Goal: Task Accomplishment & Management: Complete application form

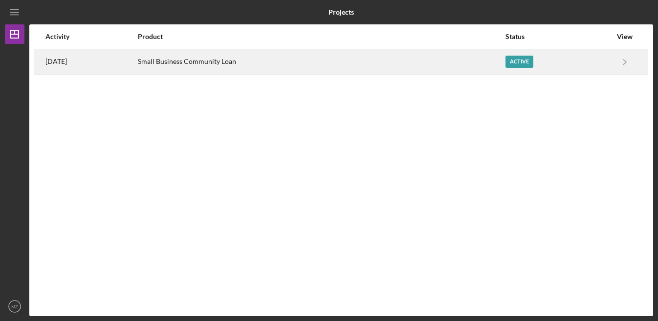
click at [209, 67] on div "Small Business Community Loan" at bounding box center [321, 62] width 366 height 24
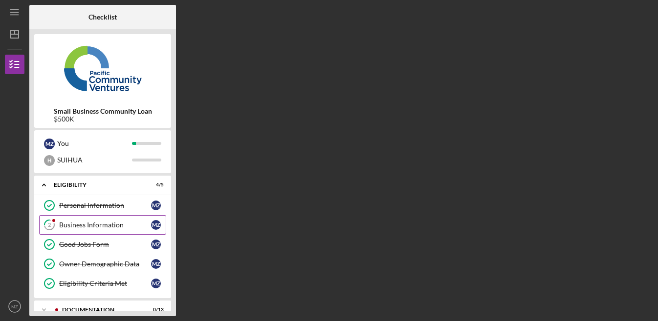
click at [116, 229] on div "Business Information" at bounding box center [105, 225] width 92 height 8
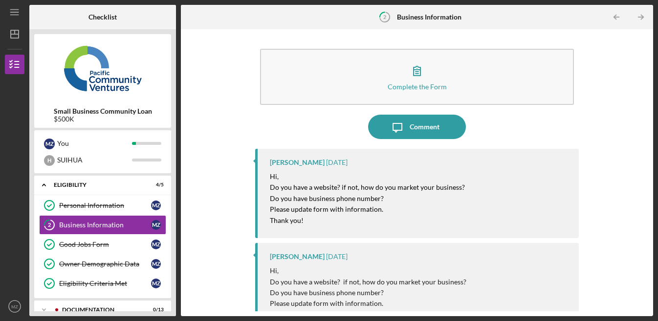
click at [592, 182] on div "Complete the Form Form Icon/Message Comment [PERSON_NAME] [DATE] Hi, Do you hav…" at bounding box center [417, 172] width 462 height 277
drag, startPoint x: 483, startPoint y: 198, endPoint x: 447, endPoint y: 181, distance: 38.9
click at [483, 198] on div "Hi, Do you have a website? if not, how do you market your business? Do you have…" at bounding box center [419, 198] width 299 height 55
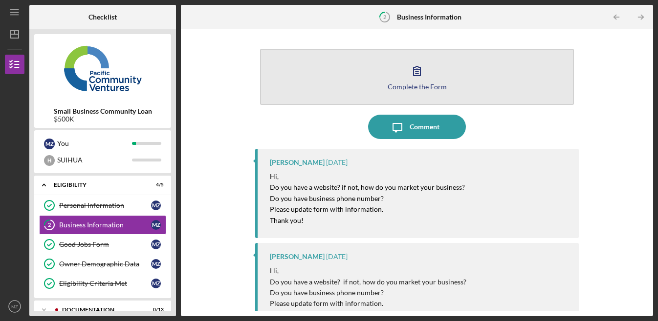
click at [409, 83] on div "Complete the Form" at bounding box center [416, 86] width 59 height 7
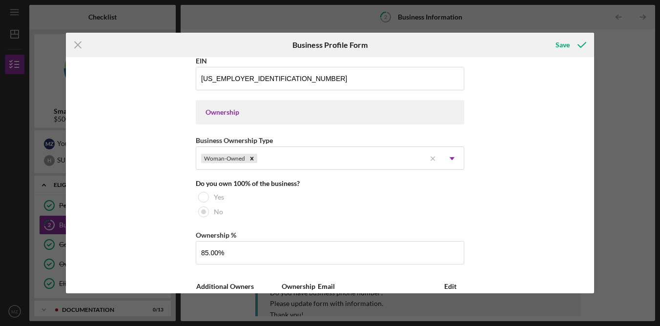
scroll to position [104, 0]
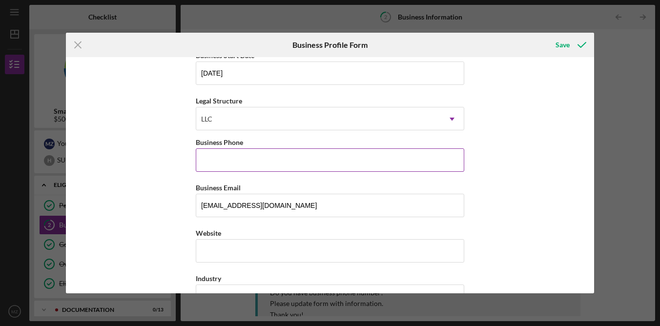
click at [292, 152] on input "Business Phone" at bounding box center [330, 160] width 269 height 23
type input "[PHONE_NUMBER]"
click at [518, 166] on div "Business Name [PERSON_NAME] LLC DBA Business Start Date [DATE] Legal Structure …" at bounding box center [330, 175] width 529 height 236
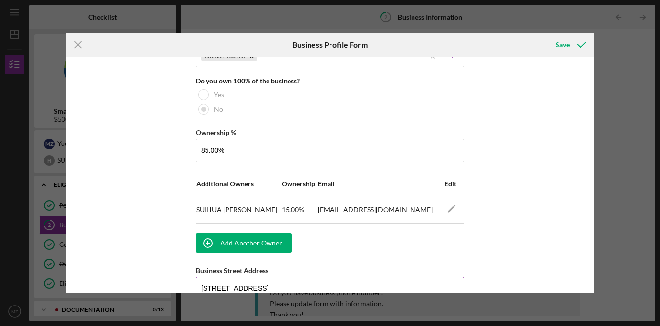
scroll to position [900, 0]
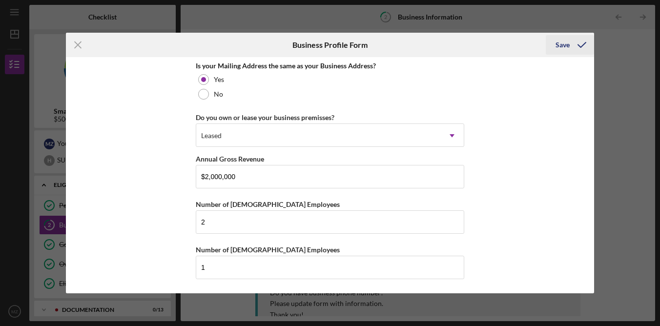
click at [570, 45] on icon "submit" at bounding box center [582, 45] width 24 height 24
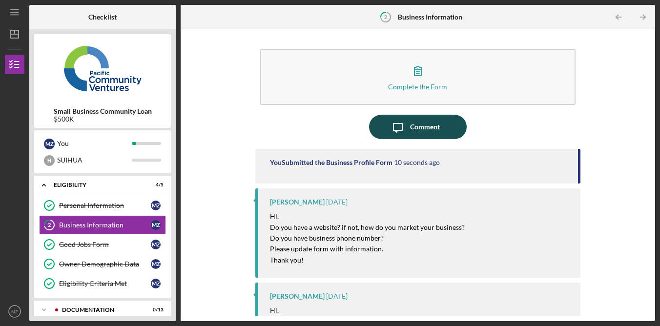
click at [440, 131] on button "Icon/Message Comment" at bounding box center [418, 127] width 98 height 24
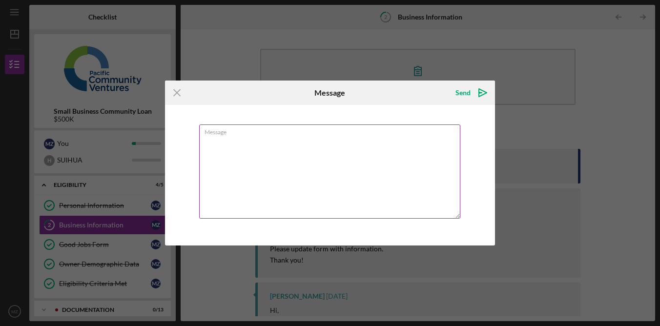
click at [368, 197] on textarea "Message" at bounding box center [329, 172] width 261 height 94
type textarea "q"
type textarea "I"
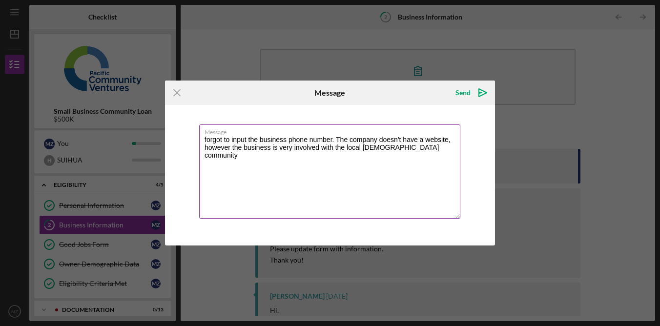
click at [432, 149] on textarea "forgot to input the business phone number. The company doesn't have a website, …" at bounding box center [329, 172] width 261 height 94
click at [434, 158] on textarea "forgot to input the business phone number. The company doesn't have a website, …" at bounding box center [329, 172] width 261 height 94
click at [435, 157] on textarea "forgot to input the business phone number. The company doesn't have a website, …" at bounding box center [329, 172] width 261 height 94
click at [437, 157] on textarea "forgot to input the business phone number. The company doesn't have a website, …" at bounding box center [329, 172] width 261 height 94
click at [439, 157] on textarea "forgot to input the business phone number. The company doesn't have a website, …" at bounding box center [329, 172] width 261 height 94
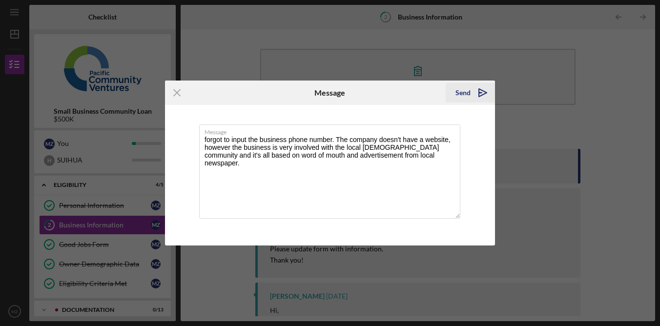
type textarea "forgot to input the business phone number. The company doesn't have a website, …"
click at [468, 95] on div "Send" at bounding box center [463, 93] width 15 height 20
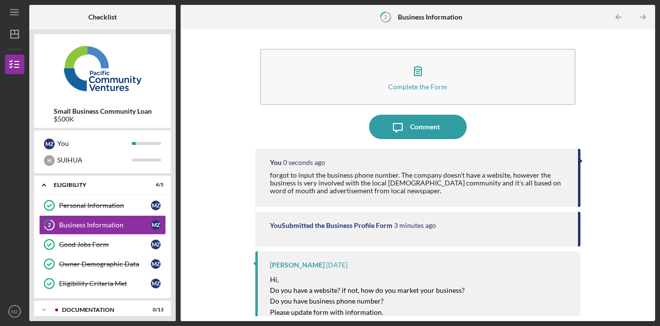
click at [604, 124] on div "Complete the Form Form Icon/Message Comment You 0 seconds ago forgot to input t…" at bounding box center [418, 175] width 465 height 282
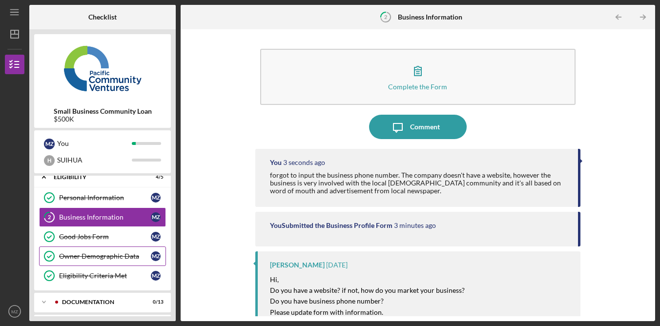
scroll to position [53, 0]
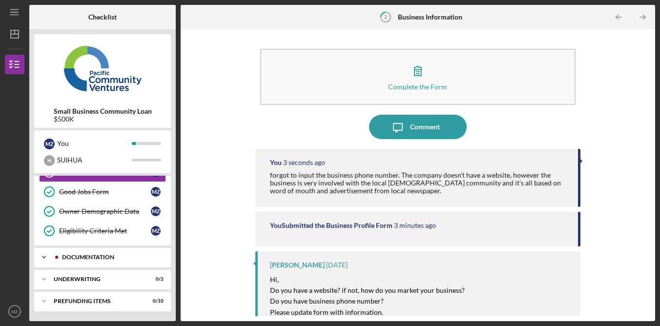
click at [123, 256] on div "Documentation" at bounding box center [110, 258] width 97 height 6
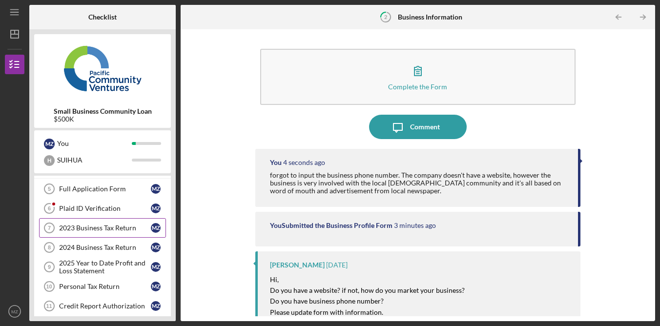
scroll to position [149, 0]
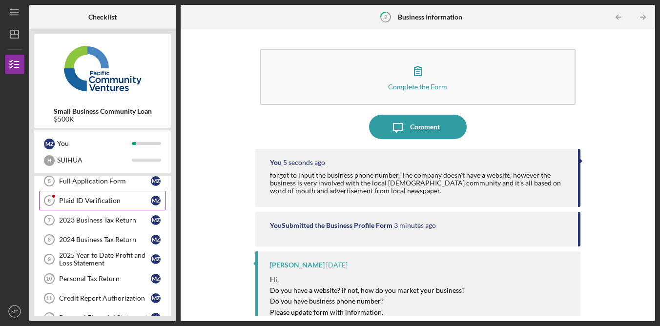
click at [112, 201] on div "Plaid ID Verification" at bounding box center [105, 201] width 92 height 8
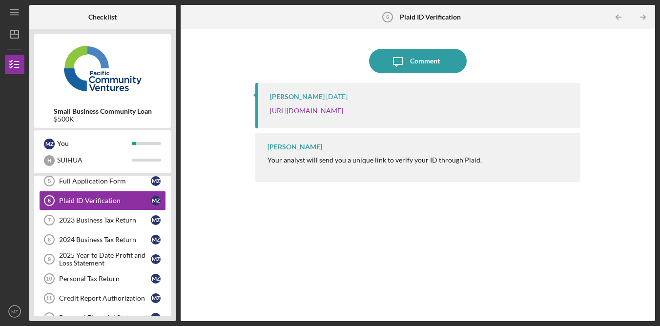
drag, startPoint x: 415, startPoint y: 122, endPoint x: 261, endPoint y: 110, distance: 154.8
click at [261, 110] on div "[PERSON_NAME] [DATE] [URL][DOMAIN_NAME]" at bounding box center [417, 105] width 325 height 45
copy link "[URL][DOMAIN_NAME]"
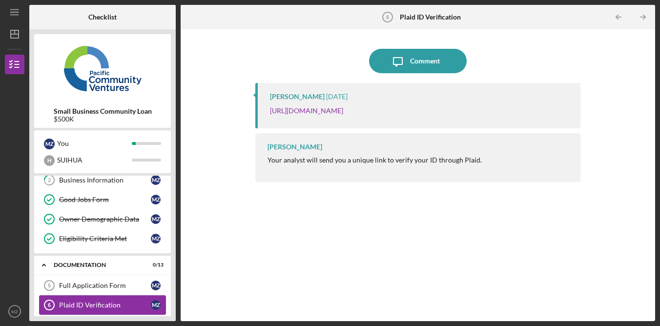
scroll to position [105, 0]
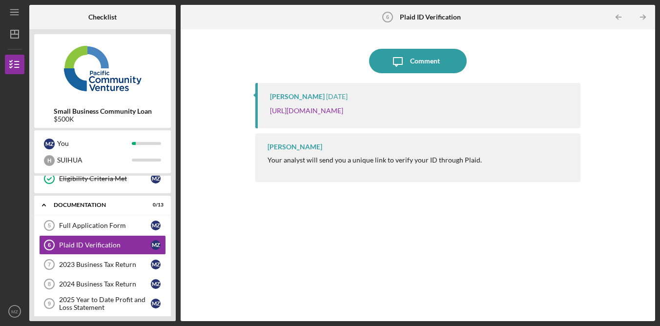
click at [357, 273] on div "[PERSON_NAME] [DATE] [URL][DOMAIN_NAME] [PERSON_NAME] Your analyst will send yo…" at bounding box center [417, 195] width 325 height 224
click at [454, 214] on div "[PERSON_NAME] [DATE] [URL][DOMAIN_NAME] [PERSON_NAME] Your analyst will send yo…" at bounding box center [417, 195] width 325 height 224
drag, startPoint x: 628, startPoint y: 105, endPoint x: 627, endPoint y: 111, distance: 5.9
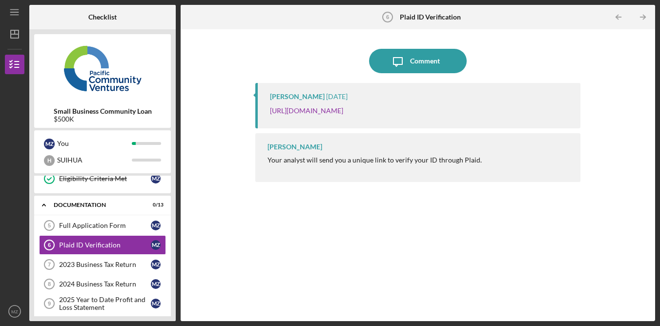
click at [629, 105] on div "Icon/Message Comment [PERSON_NAME] [DATE] [URL][DOMAIN_NAME] [PERSON_NAME] Your…" at bounding box center [418, 175] width 465 height 282
click at [607, 92] on div "Icon/Message Comment [PERSON_NAME] [DATE] [URL][DOMAIN_NAME] [PERSON_NAME] Your…" at bounding box center [418, 175] width 465 height 282
click at [638, 101] on div "Icon/Message Comment [PERSON_NAME] [DATE] [URL][DOMAIN_NAME] [PERSON_NAME] Your…" at bounding box center [418, 175] width 465 height 282
click at [638, 100] on div "Icon/Message Comment [PERSON_NAME] [DATE] [URL][DOMAIN_NAME] [PERSON_NAME] Your…" at bounding box center [418, 175] width 465 height 282
click at [639, 94] on div "Icon/Message Comment [PERSON_NAME] [DATE] [URL][DOMAIN_NAME] [PERSON_NAME] Your…" at bounding box center [418, 175] width 465 height 282
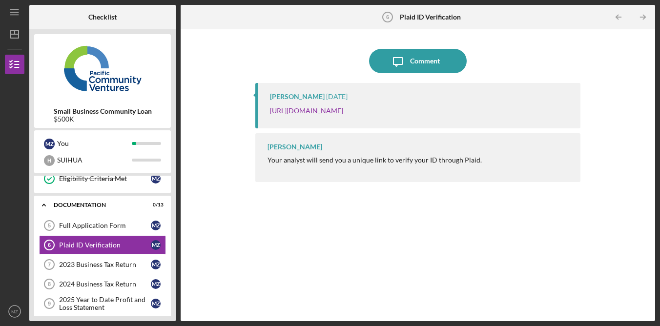
click at [614, 109] on div "Icon/Message Comment [PERSON_NAME] [DATE] [URL][DOMAIN_NAME] [PERSON_NAME] Your…" at bounding box center [418, 175] width 465 height 282
click at [627, 121] on div "Icon/Message Comment [PERSON_NAME] [DATE] [URL][DOMAIN_NAME] [PERSON_NAME] Your…" at bounding box center [418, 175] width 465 height 282
click at [625, 122] on div "Icon/Message Comment [PERSON_NAME] [DATE] [URL][DOMAIN_NAME] [PERSON_NAME] Your…" at bounding box center [418, 175] width 465 height 282
click at [527, 261] on div "[PERSON_NAME] [DATE] [URL][DOMAIN_NAME] [PERSON_NAME] Your analyst will send yo…" at bounding box center [417, 195] width 325 height 224
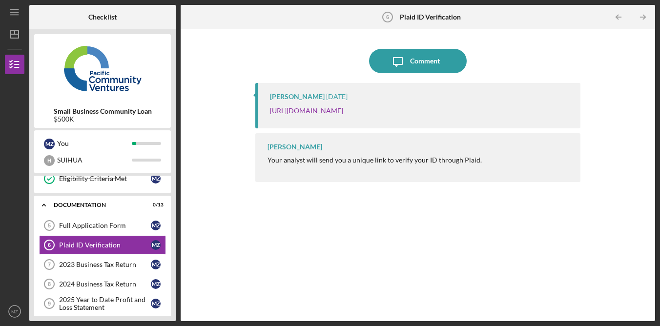
click at [466, 226] on div "[PERSON_NAME] [DATE] [URL][DOMAIN_NAME] [PERSON_NAME] Your analyst will send yo…" at bounding box center [417, 195] width 325 height 224
click at [465, 225] on div "[PERSON_NAME] [DATE] [URL][DOMAIN_NAME] [PERSON_NAME] Your analyst will send yo…" at bounding box center [417, 195] width 325 height 224
click at [457, 215] on div "[PERSON_NAME] [DATE] [URL][DOMAIN_NAME] [PERSON_NAME] Your analyst will send yo…" at bounding box center [417, 195] width 325 height 224
click at [343, 112] on p "[URL][DOMAIN_NAME]" at bounding box center [306, 111] width 73 height 11
click at [343, 106] on p "[URL][DOMAIN_NAME]" at bounding box center [306, 111] width 73 height 11
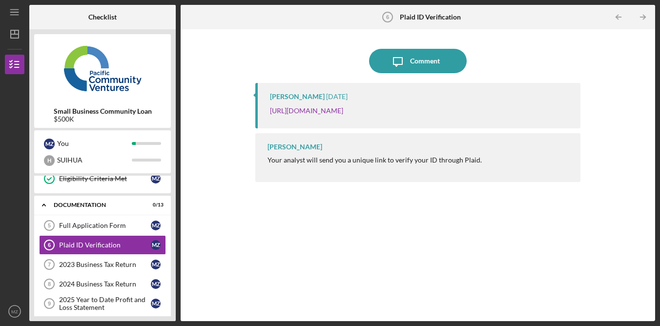
click at [609, 122] on div "Icon/Message Comment [PERSON_NAME] [DATE] [URL][DOMAIN_NAME] [PERSON_NAME] Your…" at bounding box center [418, 175] width 465 height 282
click at [625, 74] on div "Icon/Message Comment [PERSON_NAME] [DATE] [URL][DOMAIN_NAME] [PERSON_NAME] Your…" at bounding box center [418, 175] width 465 height 282
click at [633, 91] on div "Icon/Message Comment [PERSON_NAME] [DATE] [URL][DOMAIN_NAME] [PERSON_NAME] Your…" at bounding box center [418, 175] width 465 height 282
click at [638, 106] on div "Icon/Message Comment [PERSON_NAME] [DATE] [URL][DOMAIN_NAME] [PERSON_NAME] Your…" at bounding box center [418, 175] width 465 height 282
click at [615, 94] on div "Icon/Message Comment [PERSON_NAME] [DATE] [URL][DOMAIN_NAME] [PERSON_NAME] Your…" at bounding box center [418, 175] width 465 height 282
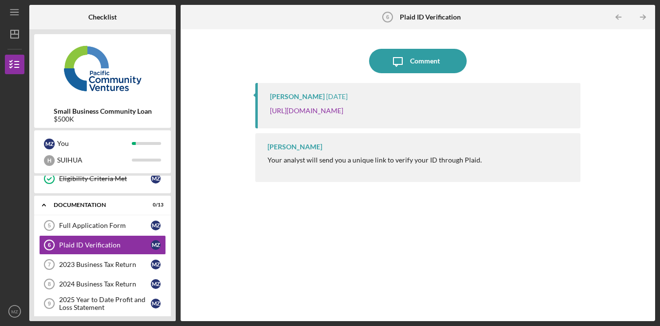
click at [616, 93] on div "Icon/Message Comment [PERSON_NAME] [DATE] [URL][DOMAIN_NAME] [PERSON_NAME] Your…" at bounding box center [418, 175] width 465 height 282
click at [623, 106] on div "Icon/Message Comment [PERSON_NAME] [DATE] [URL][DOMAIN_NAME] [PERSON_NAME] Your…" at bounding box center [418, 175] width 465 height 282
drag, startPoint x: 411, startPoint y: 125, endPoint x: 244, endPoint y: 109, distance: 167.9
click at [244, 109] on div "Icon/Message Comment [PERSON_NAME] [DATE] [URL][DOMAIN_NAME] [PERSON_NAME] Your…" at bounding box center [418, 175] width 465 height 282
copy link "[URL][DOMAIN_NAME]"
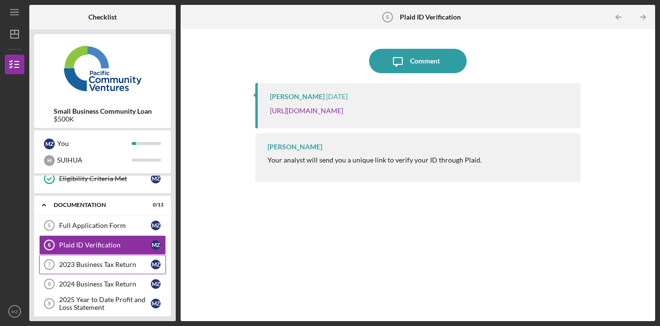
click at [130, 265] on div "2023 Business Tax Return" at bounding box center [105, 265] width 92 height 8
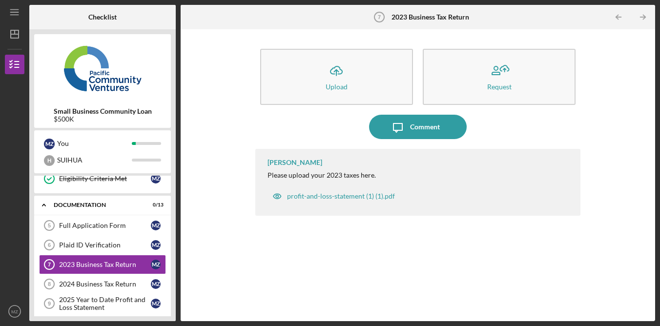
click at [226, 267] on div "Icon/Upload Upload Request Icon/Message Comment [PERSON_NAME] Please upload you…" at bounding box center [418, 175] width 465 height 282
click at [622, 89] on div "Icon/Upload Upload Request Icon/Message Comment [PERSON_NAME] Please upload you…" at bounding box center [418, 175] width 465 height 282
drag, startPoint x: 12, startPoint y: 128, endPoint x: 26, endPoint y: 40, distance: 89.1
click at [12, 128] on div at bounding box center [15, 131] width 20 height 114
click at [13, 317] on icon "MZ" at bounding box center [15, 311] width 20 height 24
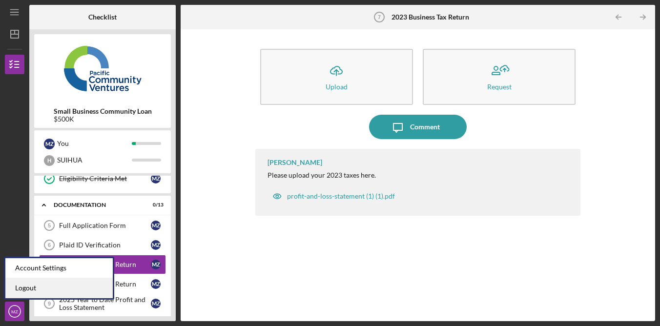
click at [61, 290] on link "Logout" at bounding box center [58, 288] width 107 height 20
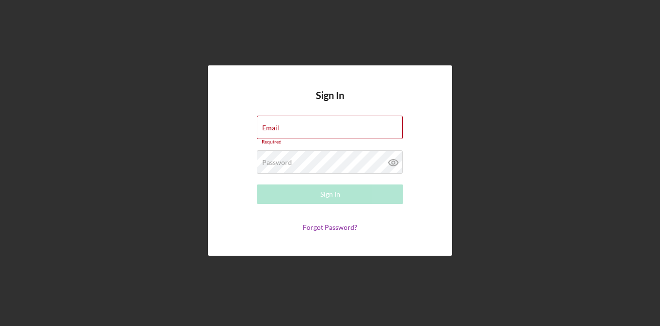
type input "[EMAIL_ADDRESS][DOMAIN_NAME]"
click at [491, 117] on div "Sign In Email [EMAIL_ADDRESS][DOMAIN_NAME] Required Password Required Sign In F…" at bounding box center [330, 160] width 651 height 321
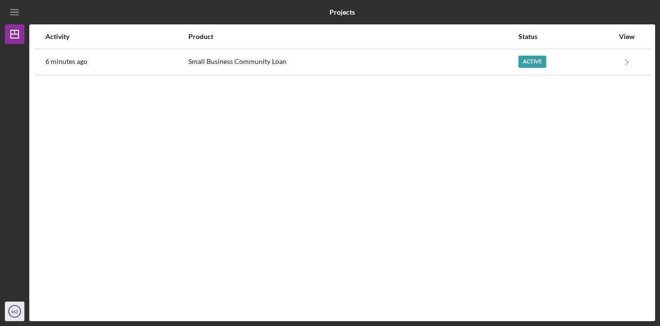
click at [13, 317] on icon "MZ" at bounding box center [15, 311] width 20 height 24
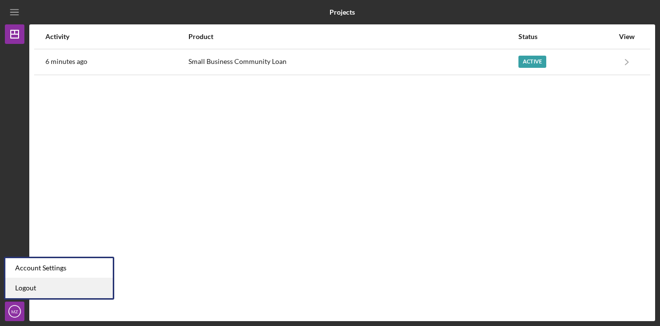
click at [44, 292] on link "Logout" at bounding box center [58, 288] width 107 height 20
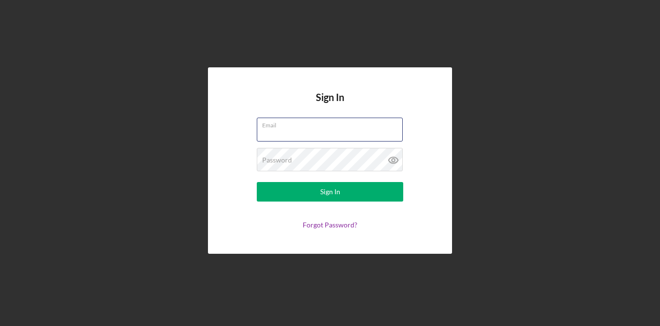
type input "[EMAIL_ADDRESS][DOMAIN_NAME]"
